Goal: Information Seeking & Learning: Learn about a topic

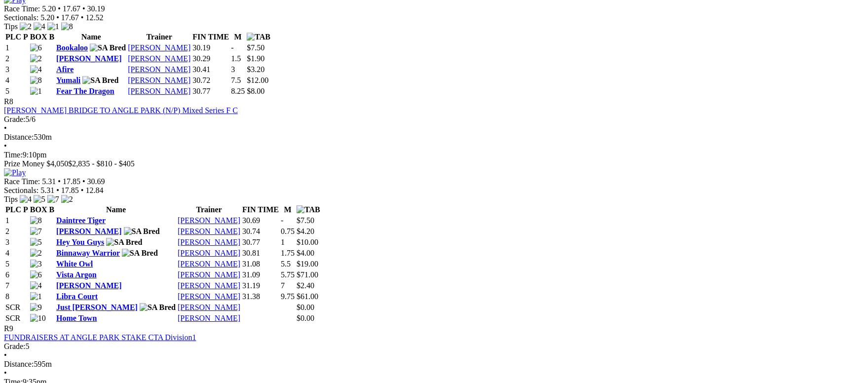
scroll to position [1777, 0]
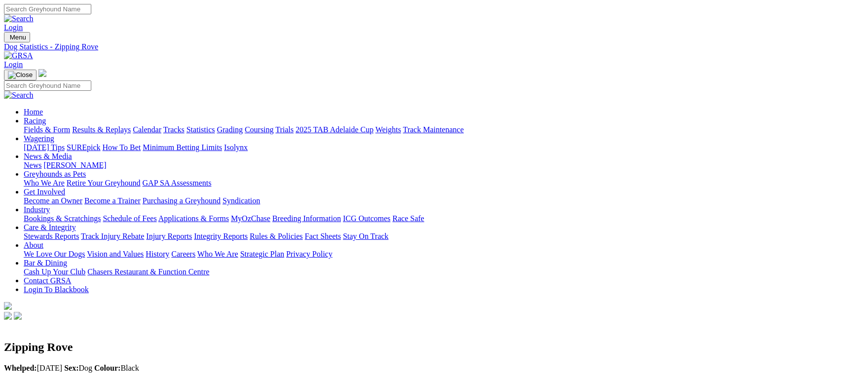
click at [70, 125] on link "Fields & Form" at bounding box center [47, 129] width 46 height 8
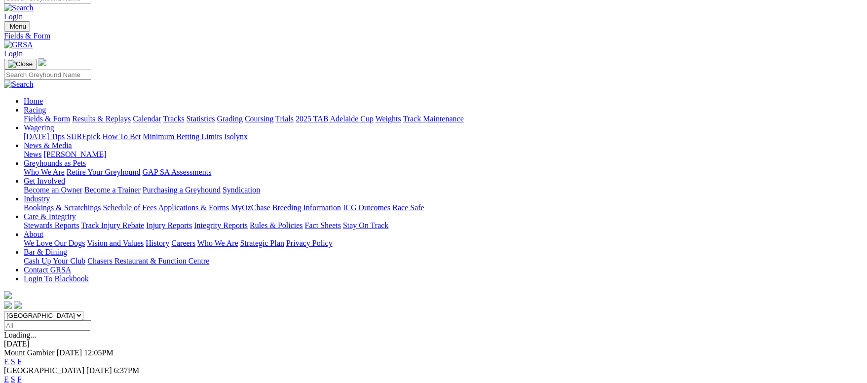
scroll to position [74, 0]
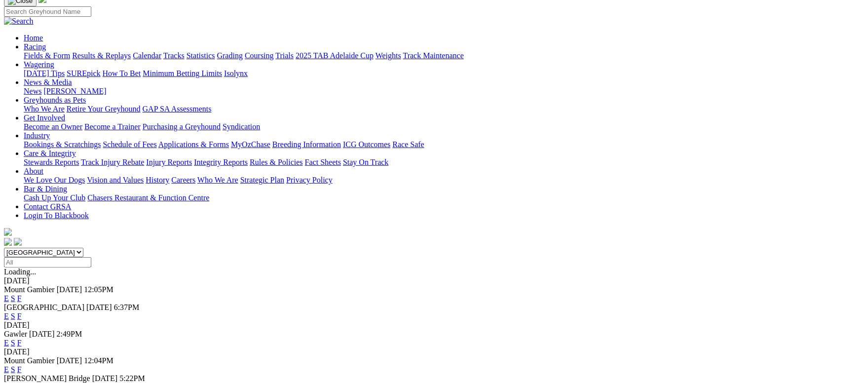
click at [22, 312] on link "F" at bounding box center [19, 316] width 4 height 8
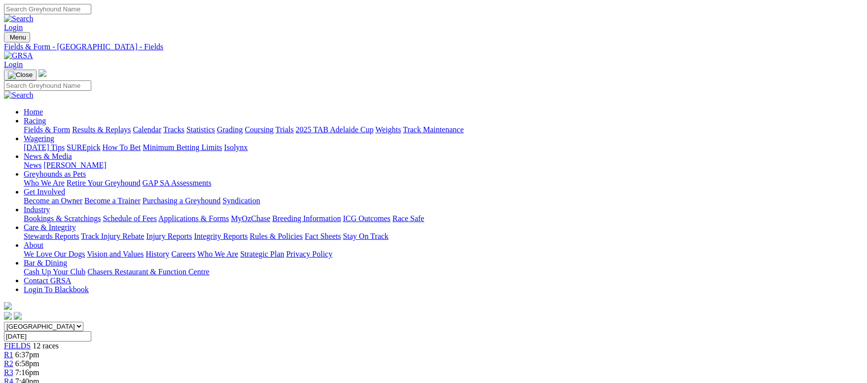
click at [70, 125] on link "Fields & Form" at bounding box center [47, 129] width 46 height 8
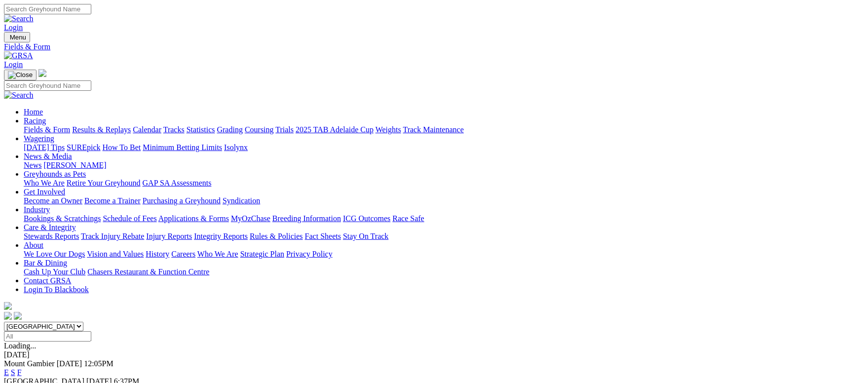
click at [161, 125] on link "Calendar" at bounding box center [147, 129] width 29 height 8
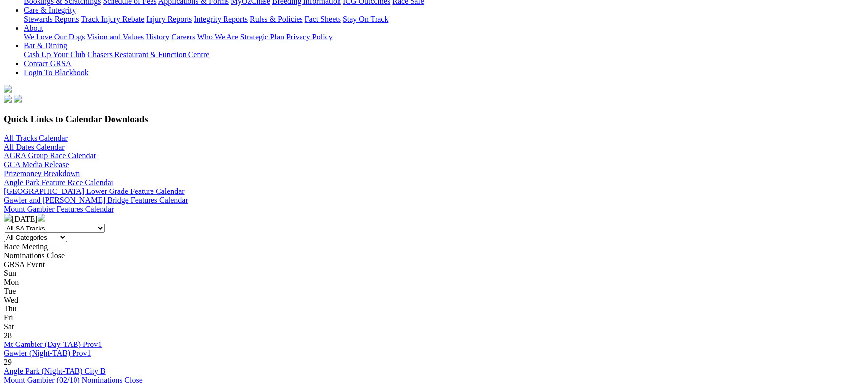
scroll to position [148, 0]
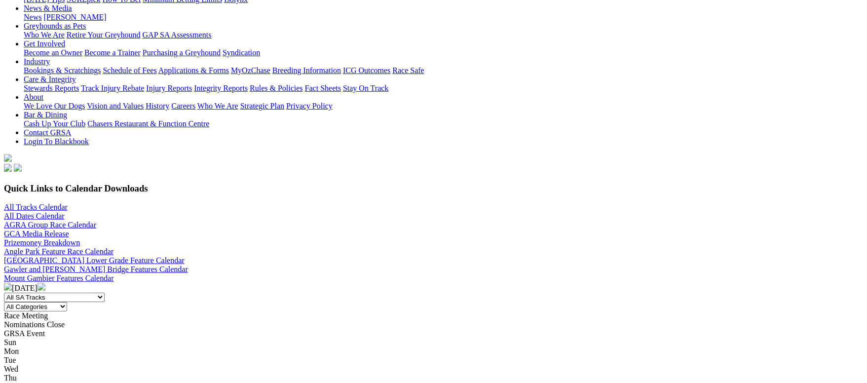
click at [45, 283] on img at bounding box center [42, 287] width 8 height 8
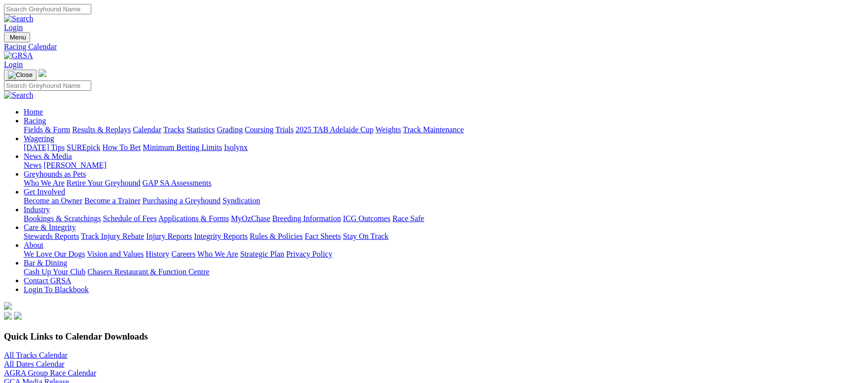
click at [70, 125] on link "Fields & Form" at bounding box center [47, 129] width 46 height 8
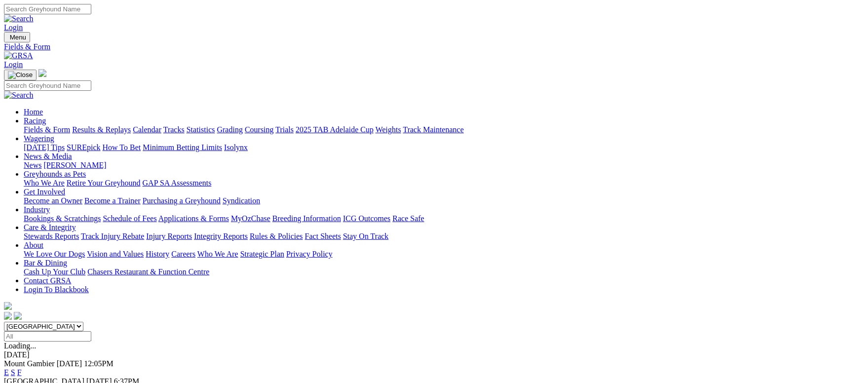
scroll to position [148, 0]
